Goal: Information Seeking & Learning: Learn about a topic

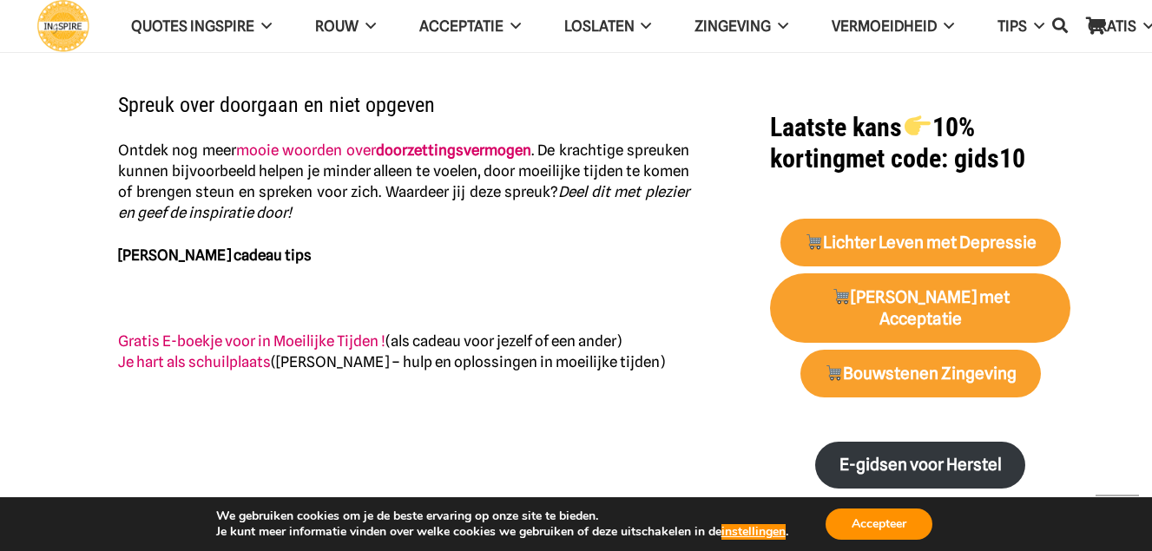
scroll to position [694, 0]
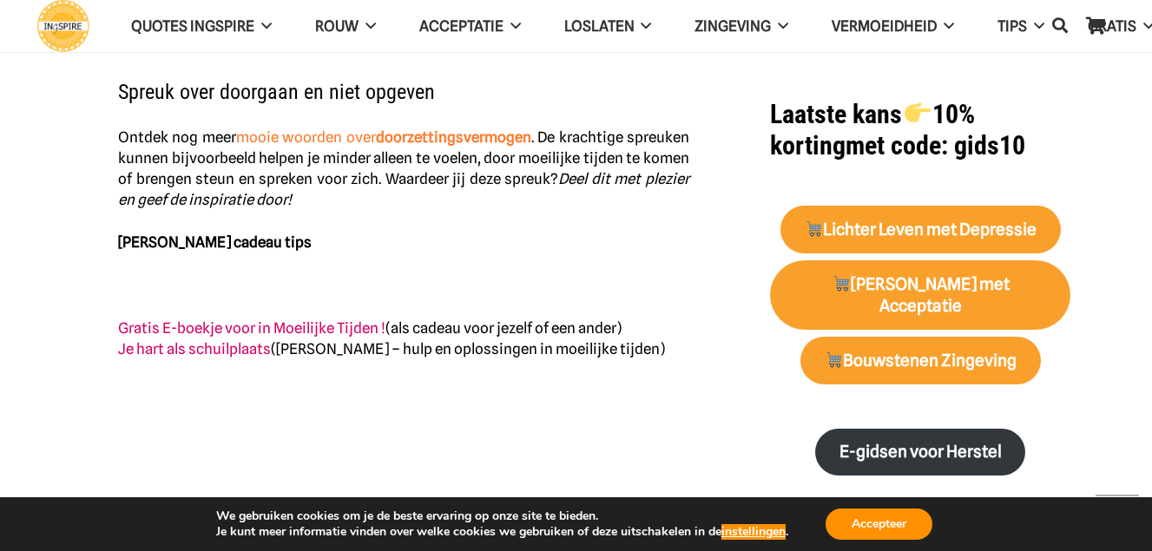
click at [400, 141] on strong "doorzettingsvermogen" at bounding box center [453, 136] width 155 height 17
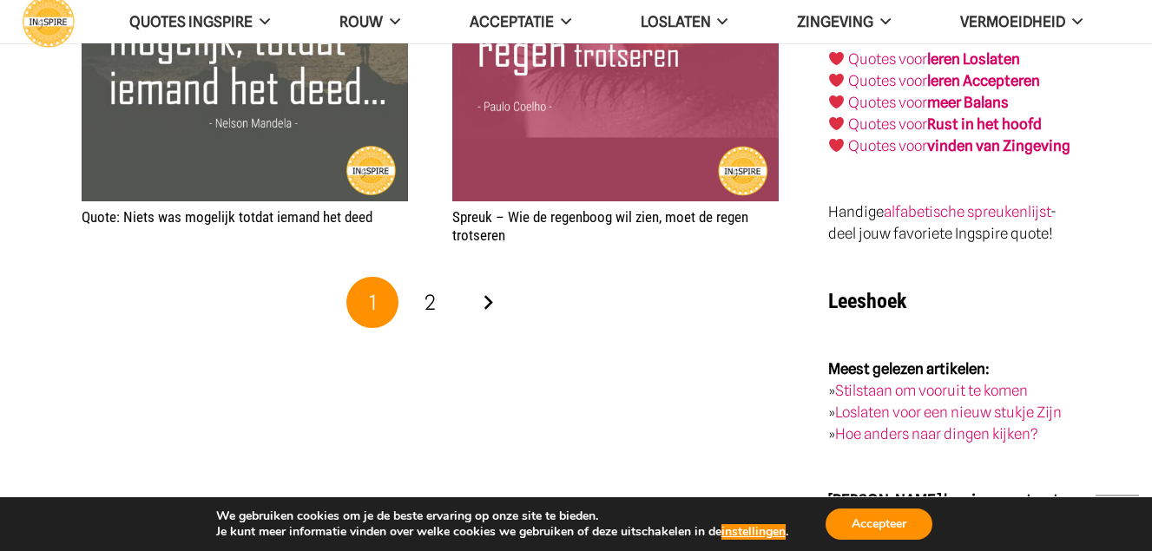
scroll to position [3211, 0]
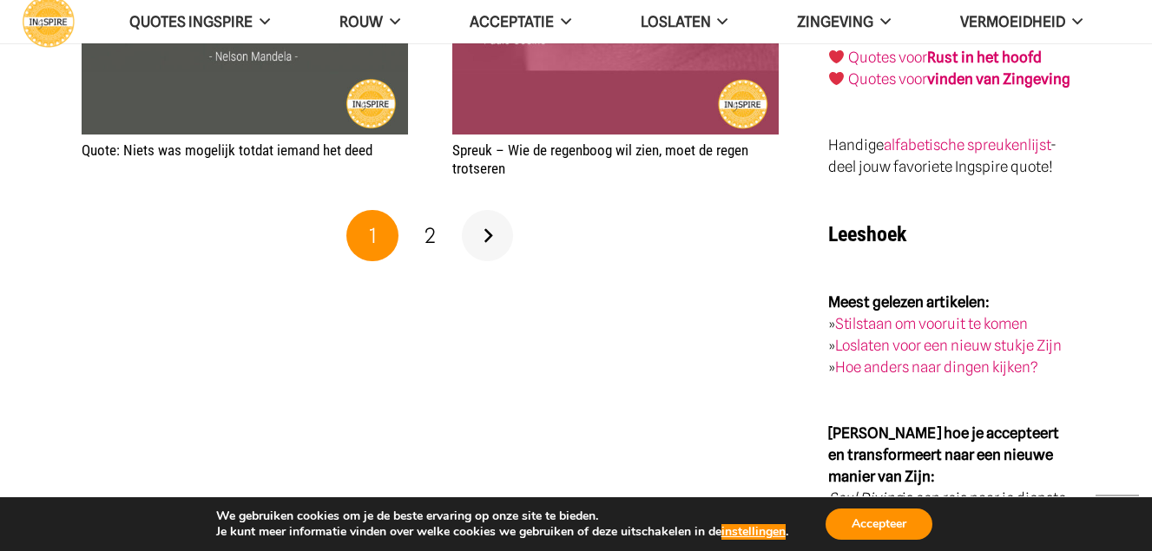
click at [492, 238] on link "Volgende" at bounding box center [488, 236] width 52 height 52
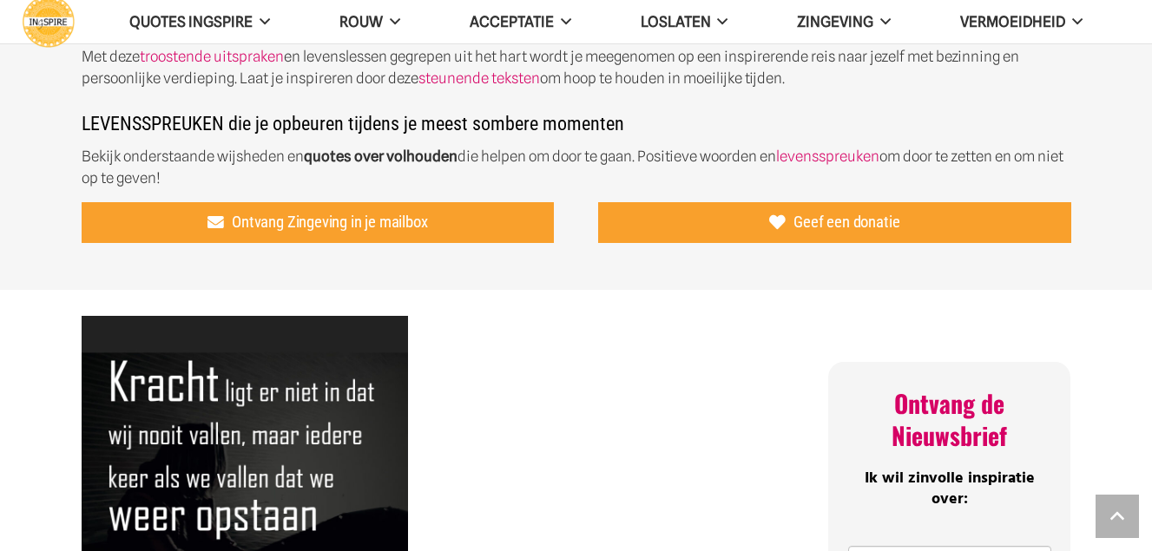
scroll to position [781, 0]
